Goal: Task Accomplishment & Management: Complete application form

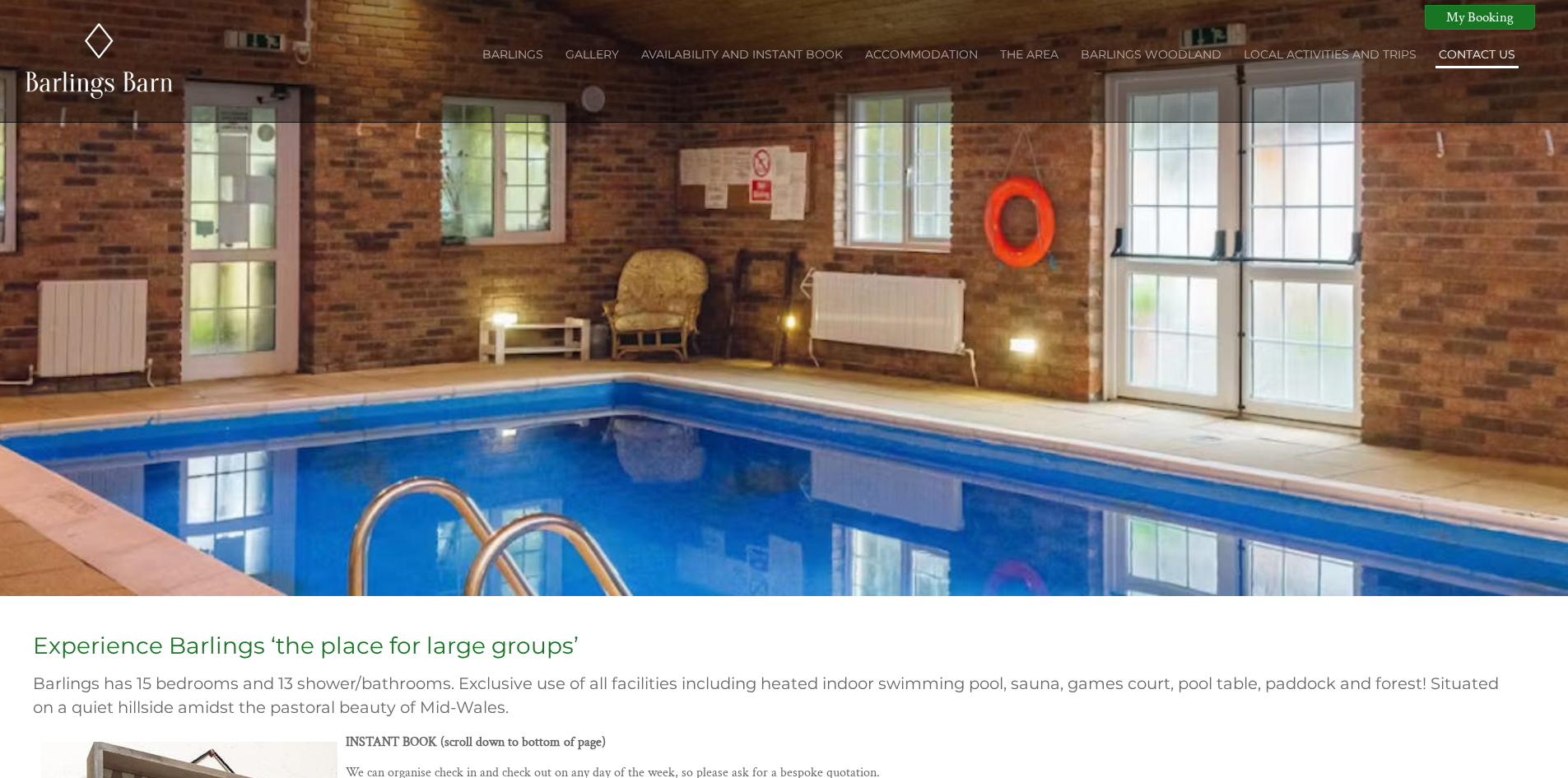
click at [1485, 57] on link "Contact Us" at bounding box center [1477, 54] width 77 height 15
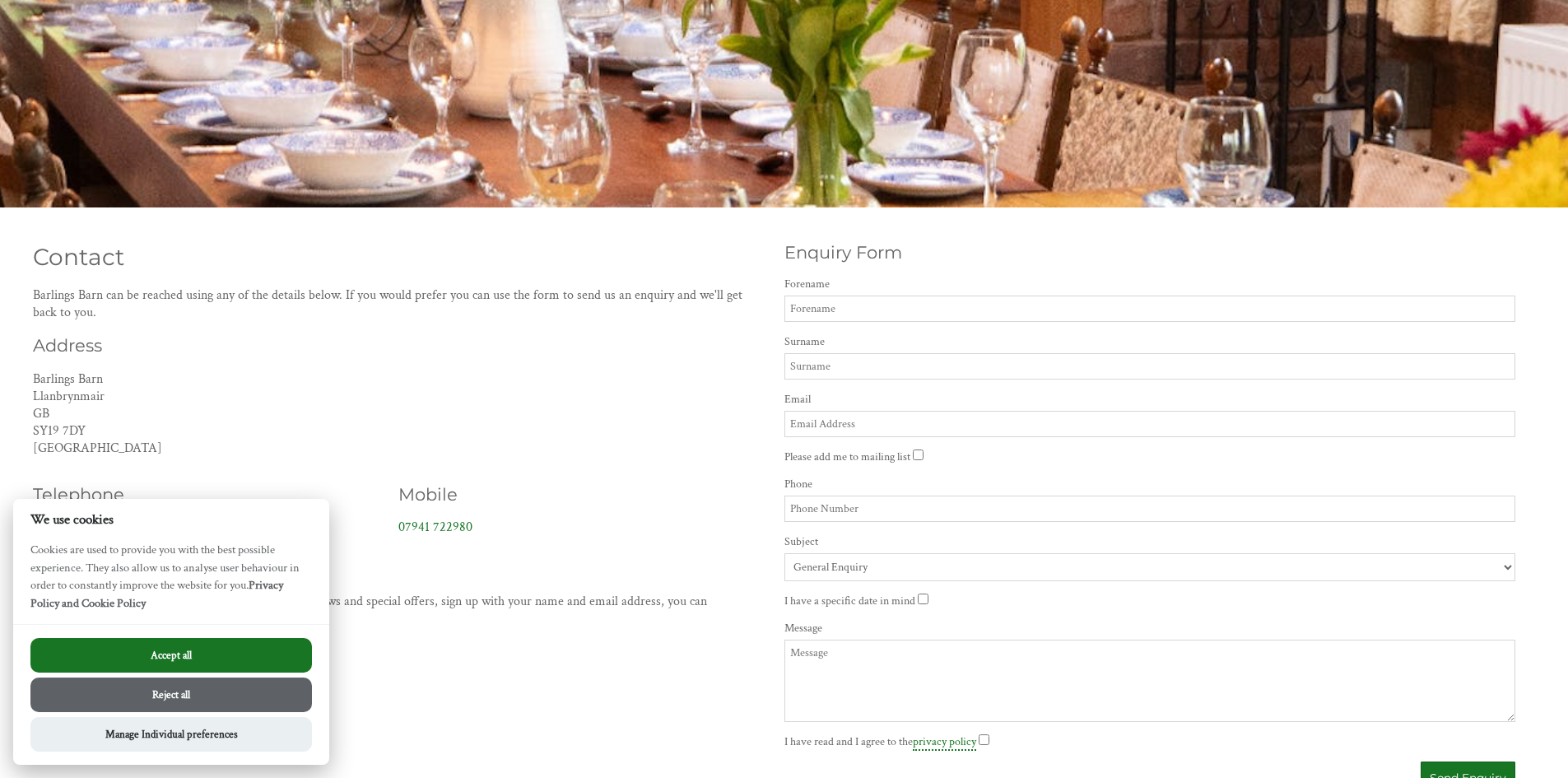
scroll to position [494, 0]
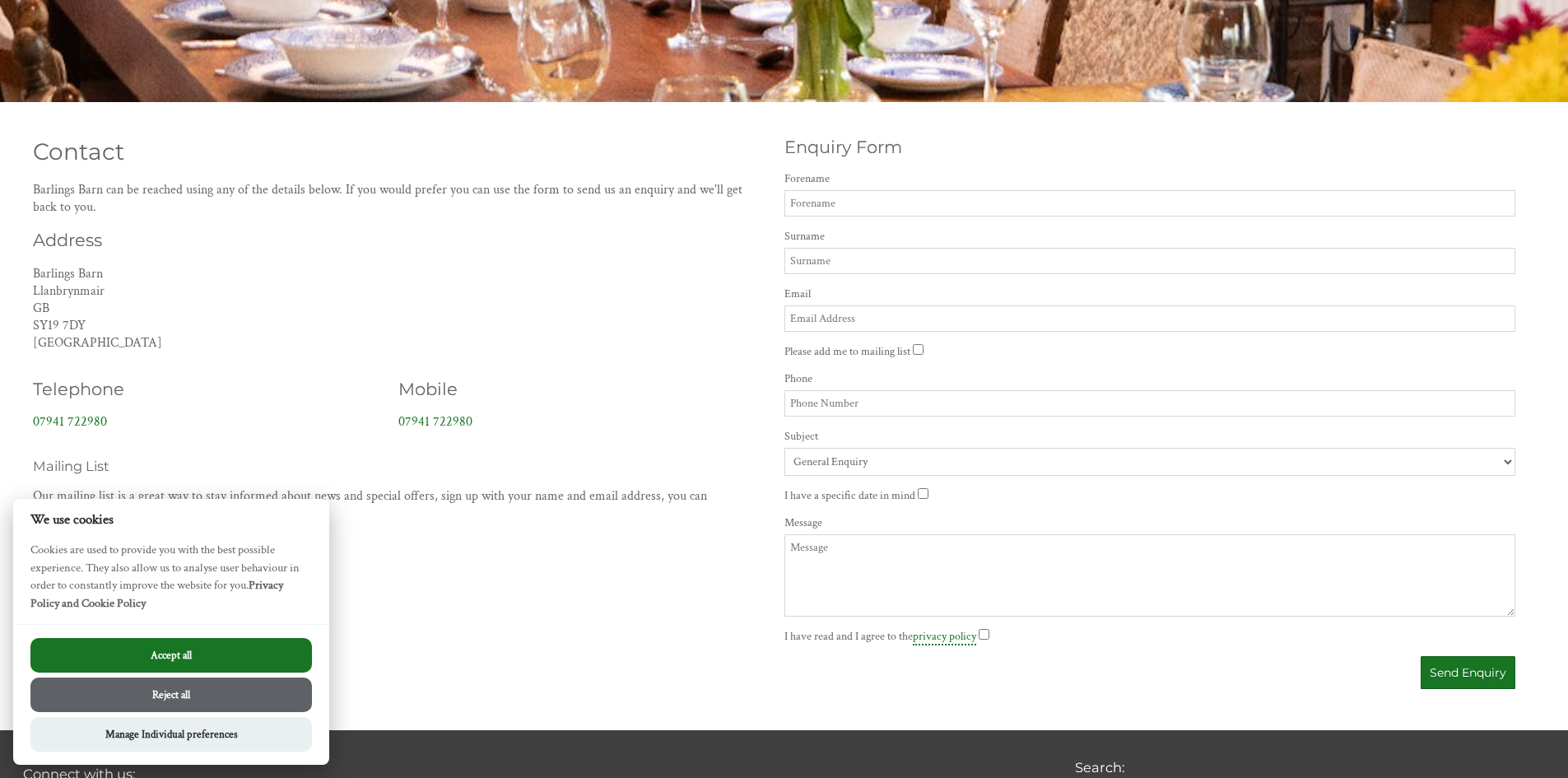
click at [215, 643] on button "Accept all" at bounding box center [172, 655] width 282 height 34
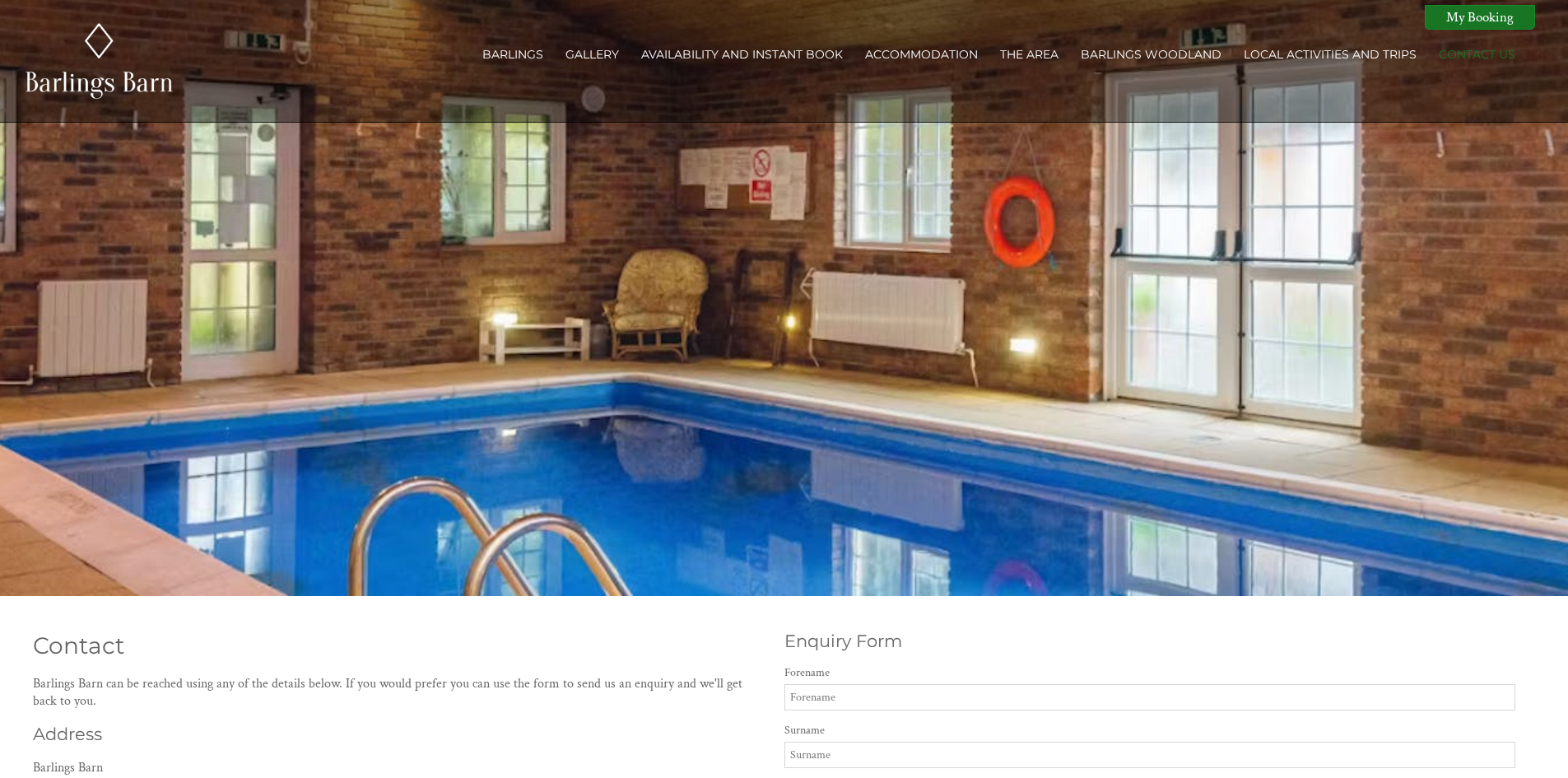
scroll to position [494, 0]
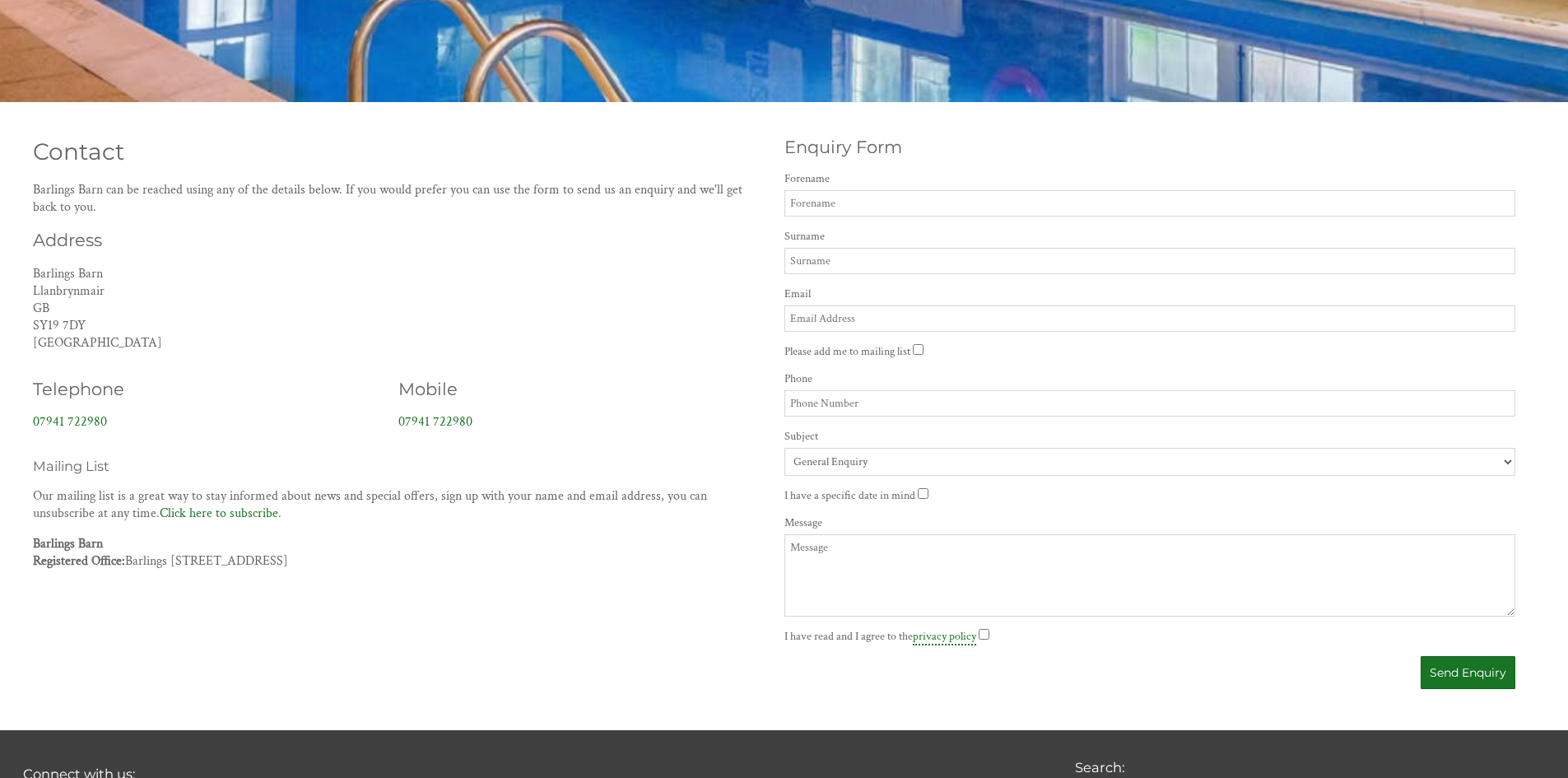
click at [848, 219] on form "Do not fill in this field Forename Surname Email Please add me to mailing list …" at bounding box center [1150, 430] width 732 height 518
click at [847, 202] on input "Forename" at bounding box center [1150, 203] width 732 height 26
type input "Ben"
type input "Tandy"
type input "[DOMAIN_NAME][EMAIL_ADDRESS][DOMAIN_NAME]"
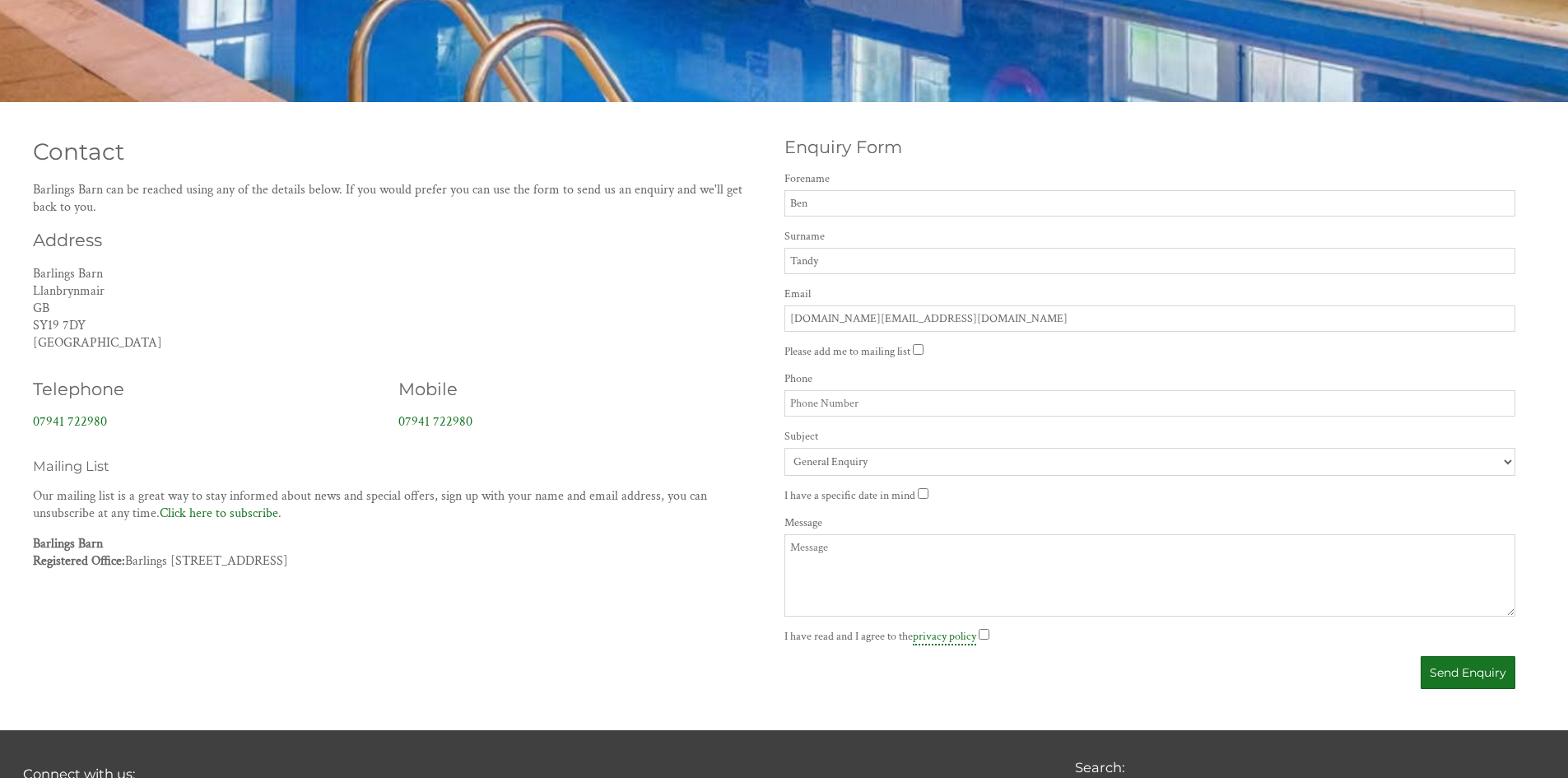
type input "07551009424"
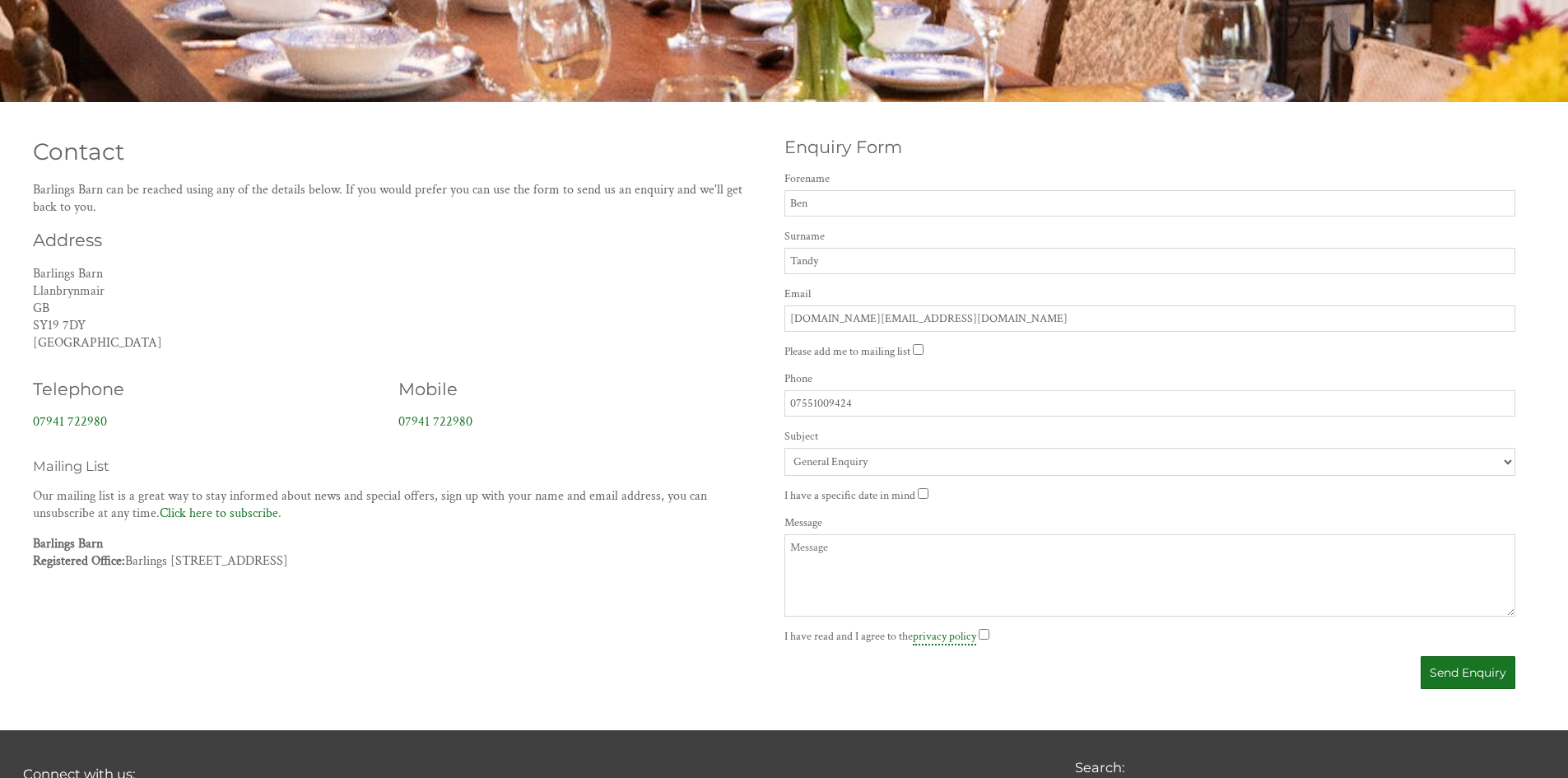
drag, startPoint x: 953, startPoint y: 312, endPoint x: 711, endPoint y: 299, distance: 242.3
click at [715, 299] on div "Contact Barlings Barn can be reached using any of the details below. If you wou…" at bounding box center [774, 410] width 1502 height 576
type input "[EMAIL_ADDRESS][DOMAIN_NAME]"
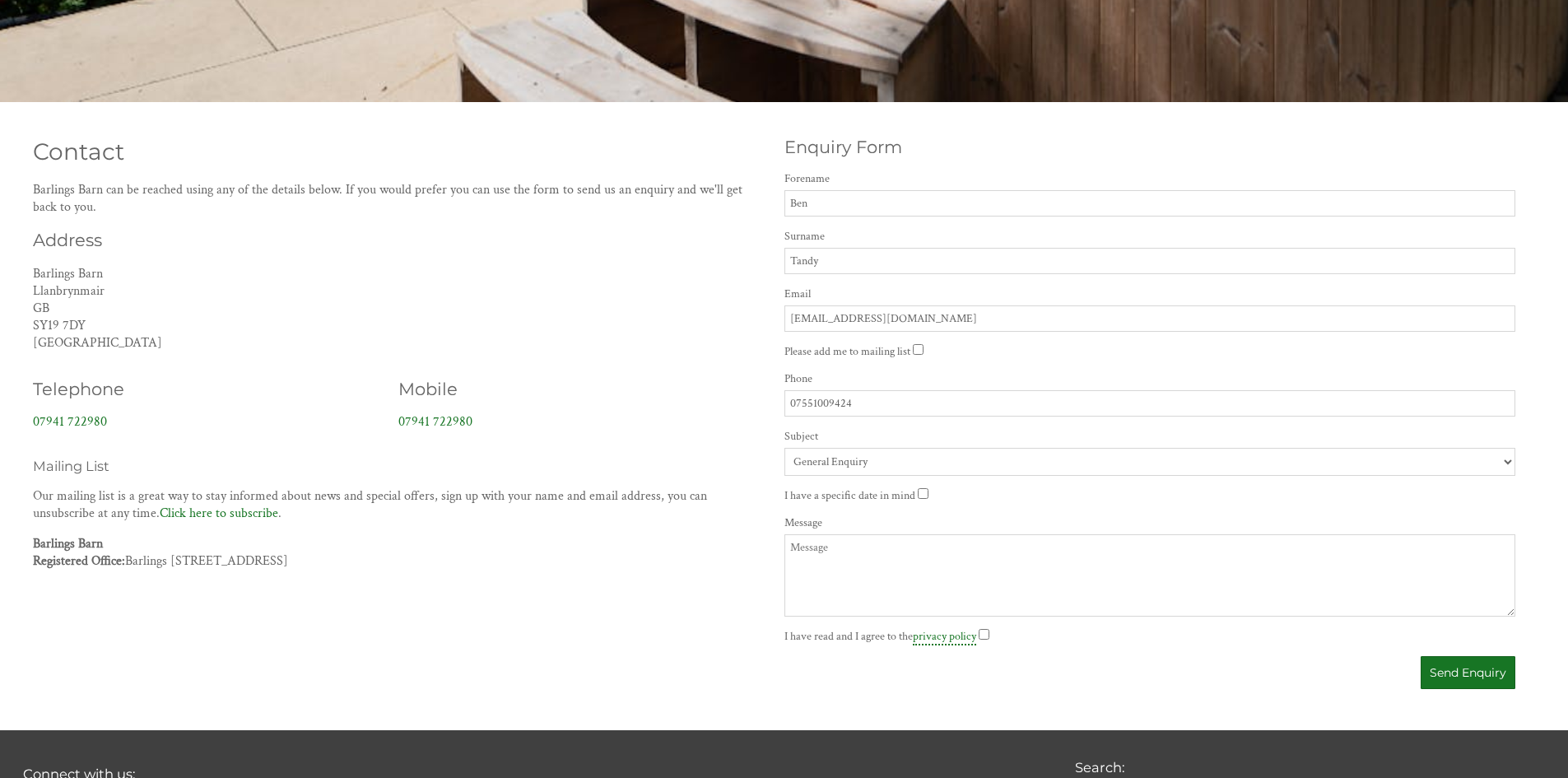
click at [888, 461] on select "General Enquiry Barlings Barn" at bounding box center [1150, 461] width 732 height 28
select select "74"
click at [784, 447] on select "General Enquiry Barlings Barn" at bounding box center [1150, 461] width 732 height 28
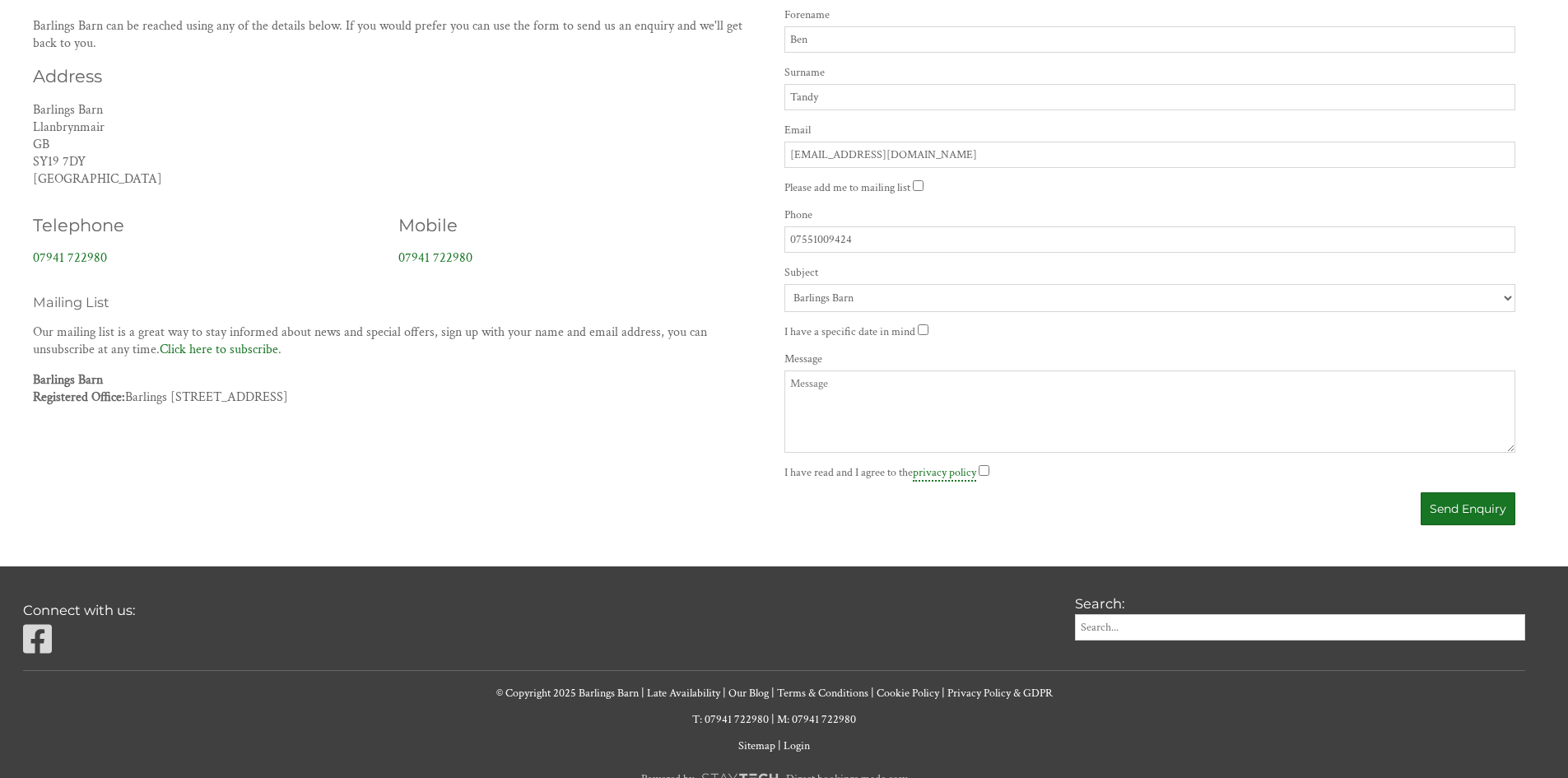
scroll to position [658, 0]
click at [876, 393] on textarea "Message" at bounding box center [1150, 411] width 732 height 82
drag, startPoint x: 991, startPoint y: 471, endPoint x: 986, endPoint y: 444, distance: 27.5
click at [989, 471] on input "I have read and I agree to the privacy policy" at bounding box center [984, 469] width 11 height 11
checkbox input "true"
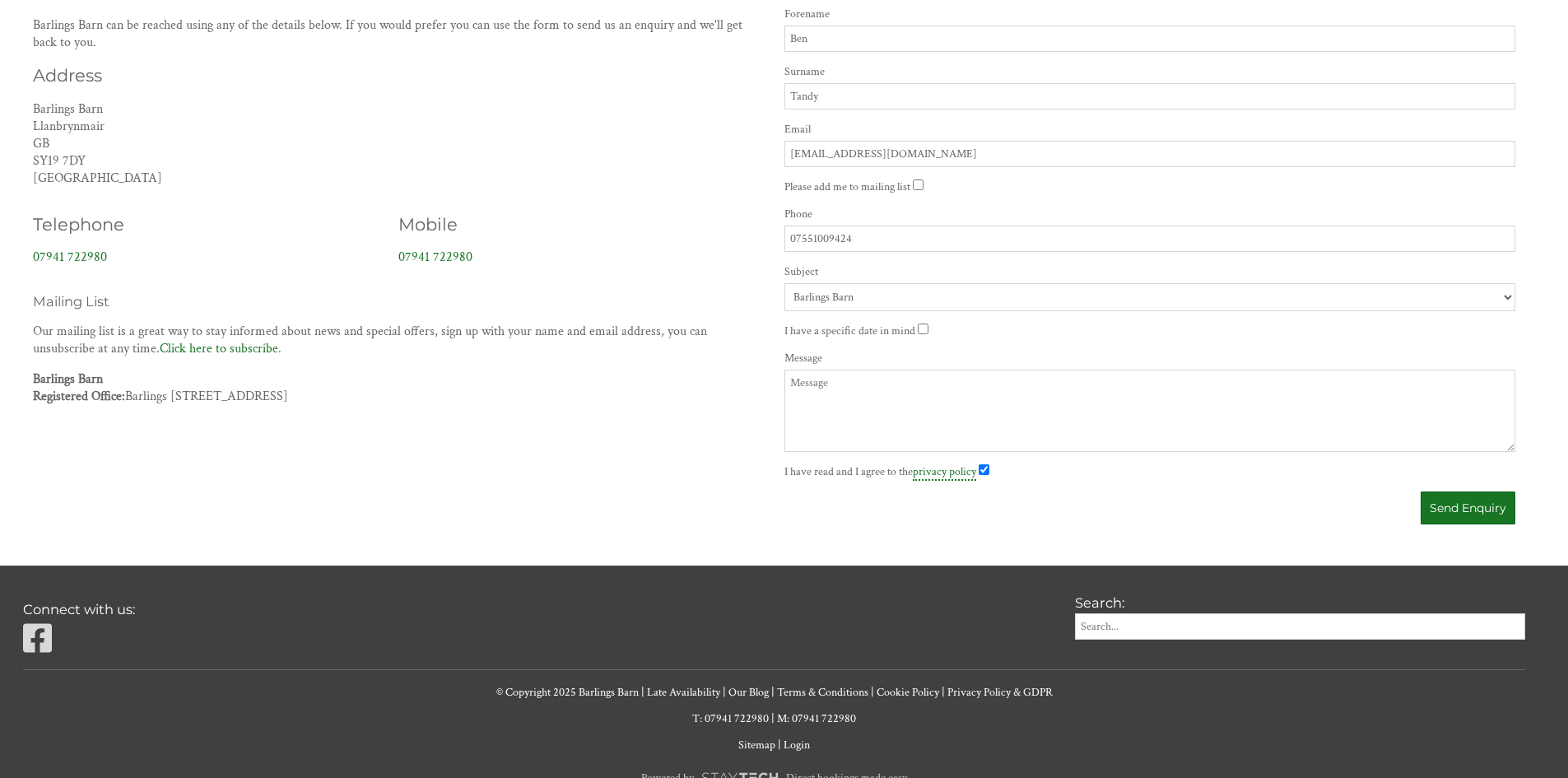
click at [968, 409] on textarea "Message" at bounding box center [1150, 411] width 732 height 82
click at [889, 382] on textarea "Please can you send an invoice for Warrington Wolves' booking on [DATE]. Thank …" at bounding box center [1150, 411] width 732 height 82
type textarea "Please can you send a VAT invoice for Warrington Wolves' booking on [DATE]. Tha…"
drag, startPoint x: 1469, startPoint y: 508, endPoint x: 1500, endPoint y: 507, distance: 31.0
click at [1470, 508] on button "Send Enquiry" at bounding box center [1467, 507] width 95 height 33
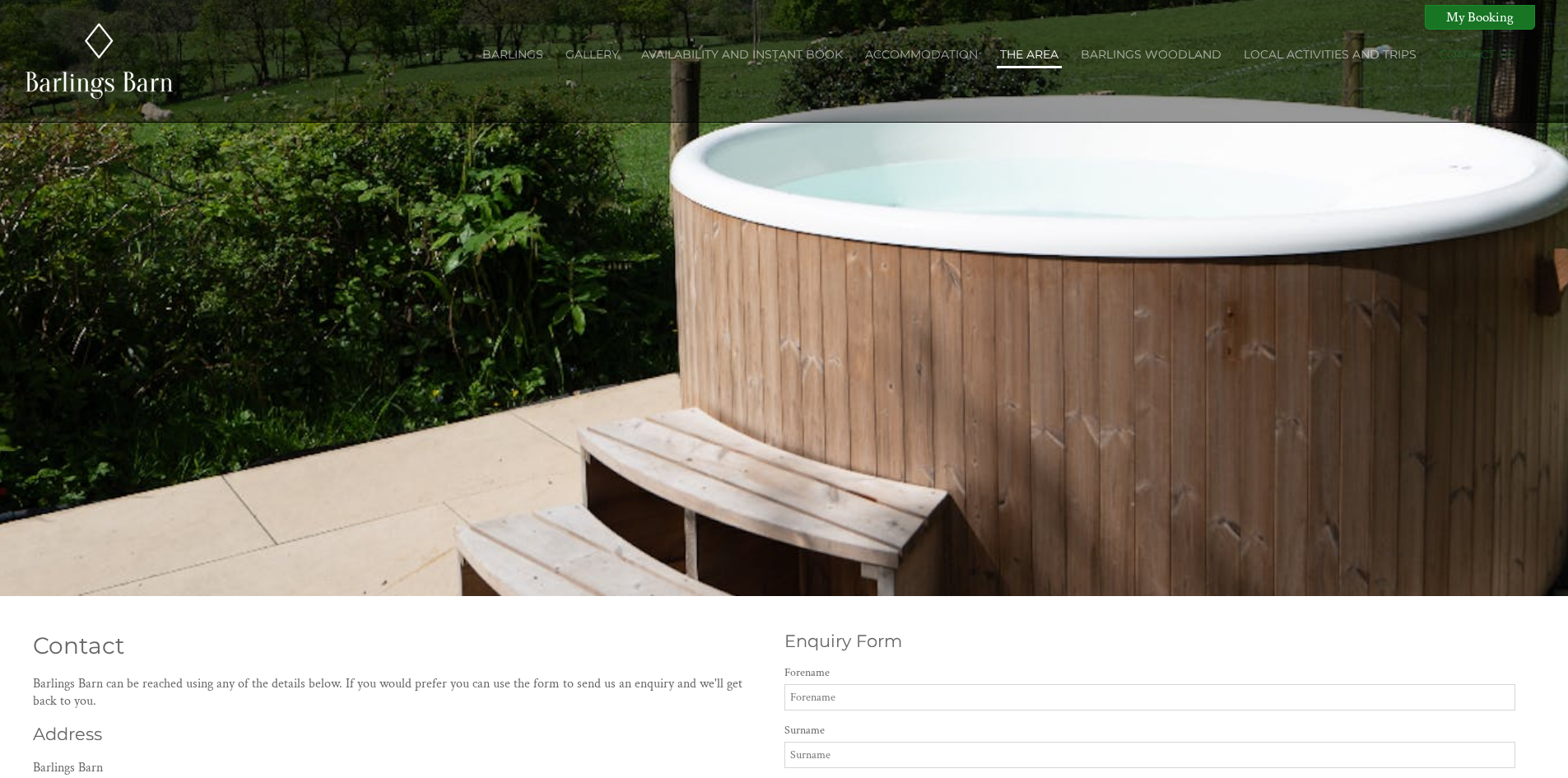
click at [1037, 52] on link "The Area" at bounding box center [1029, 54] width 58 height 15
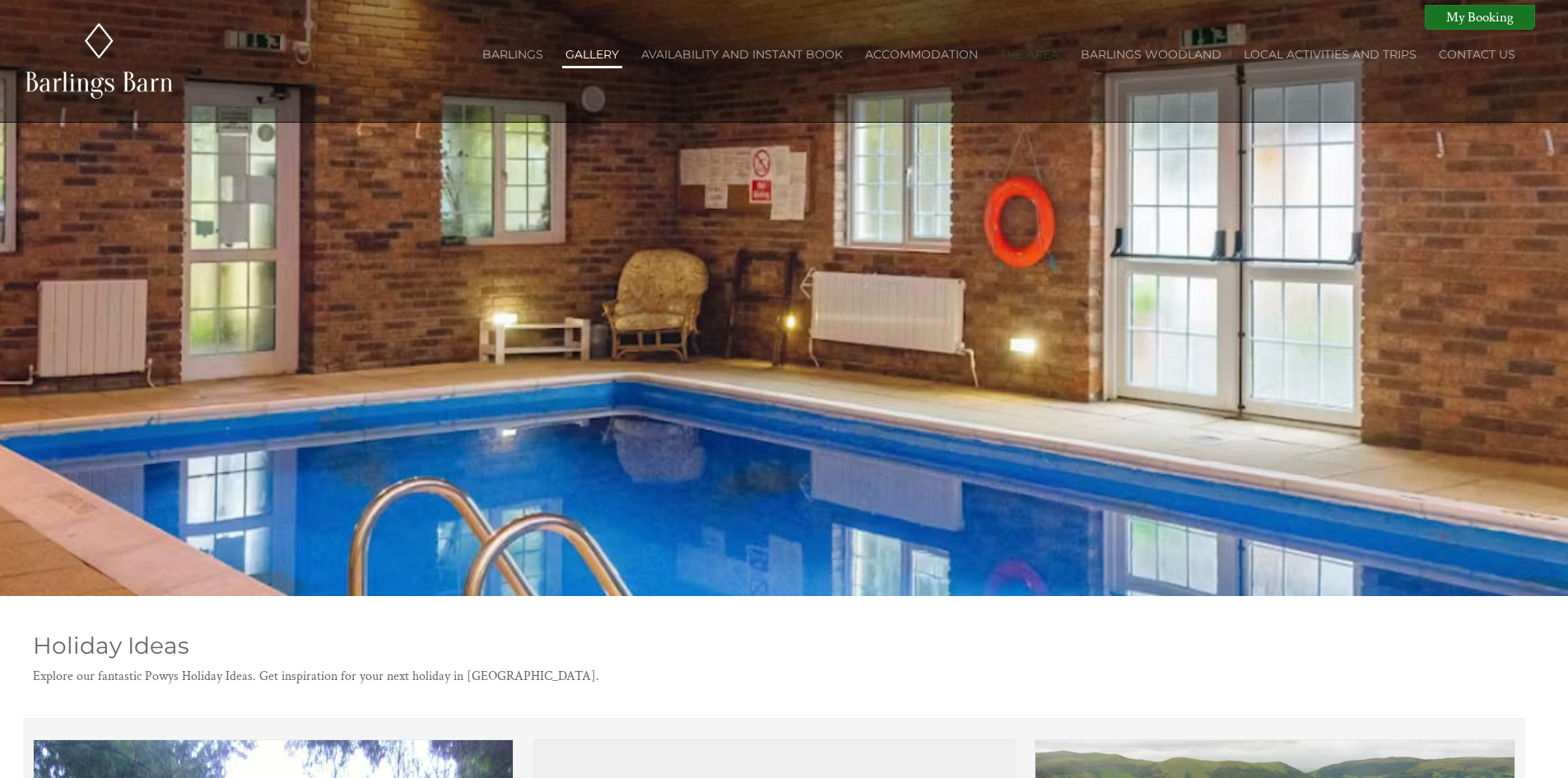
click at [613, 55] on link "Gallery" at bounding box center [592, 54] width 54 height 15
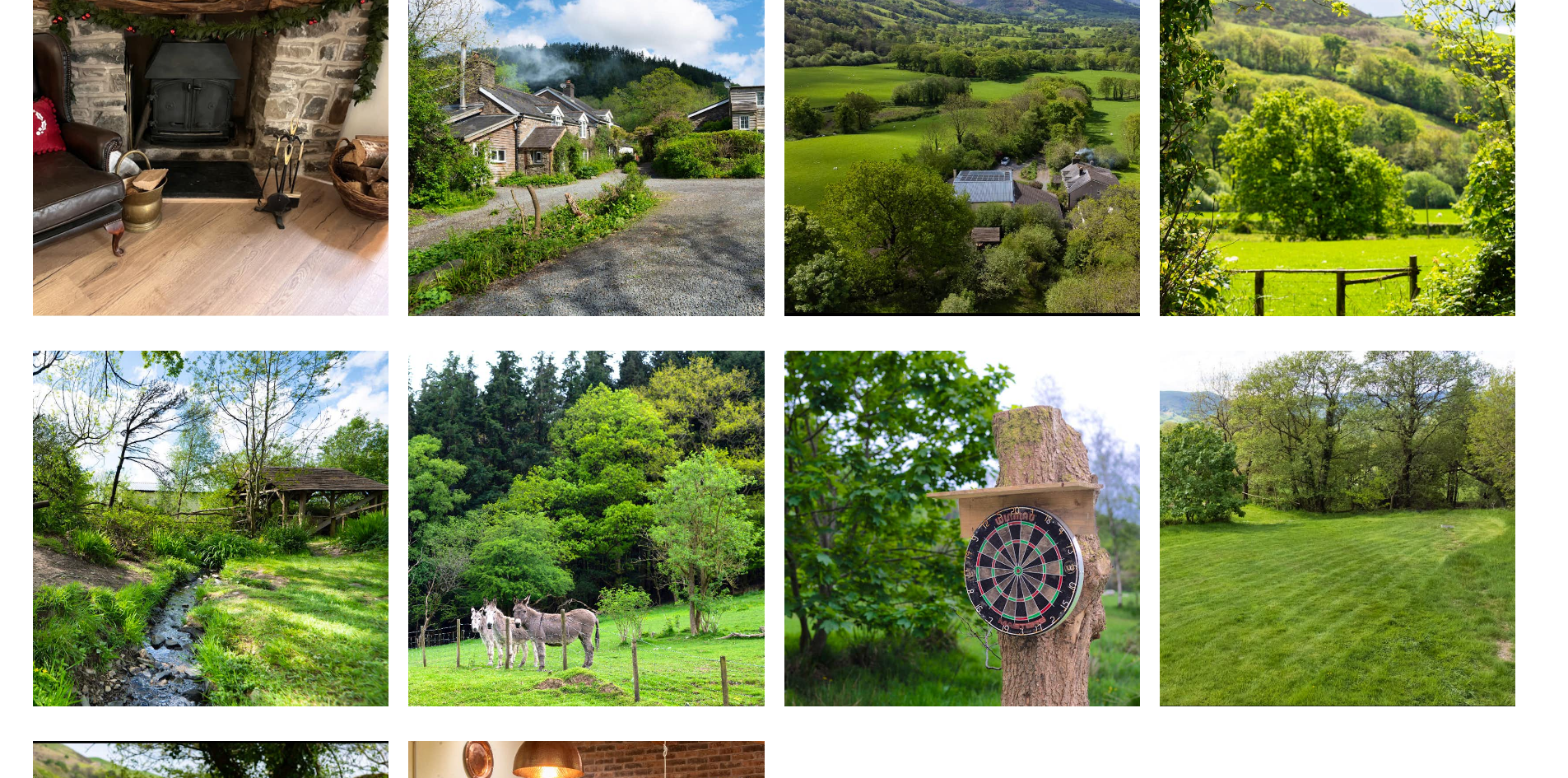
scroll to position [3539, 0]
